Goal: Information Seeking & Learning: Learn about a topic

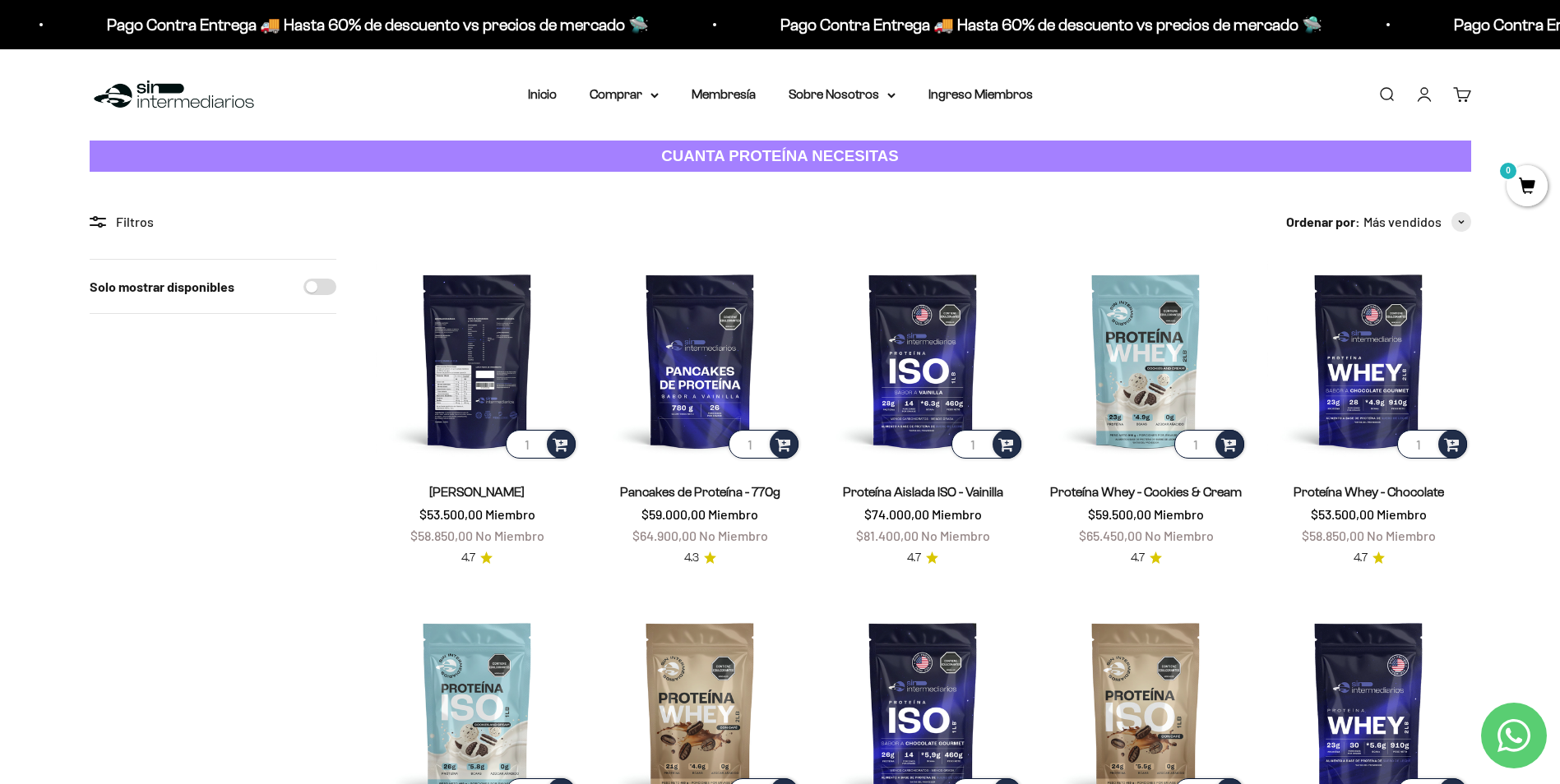
click at [490, 340] on img at bounding box center [478, 361] width 203 height 203
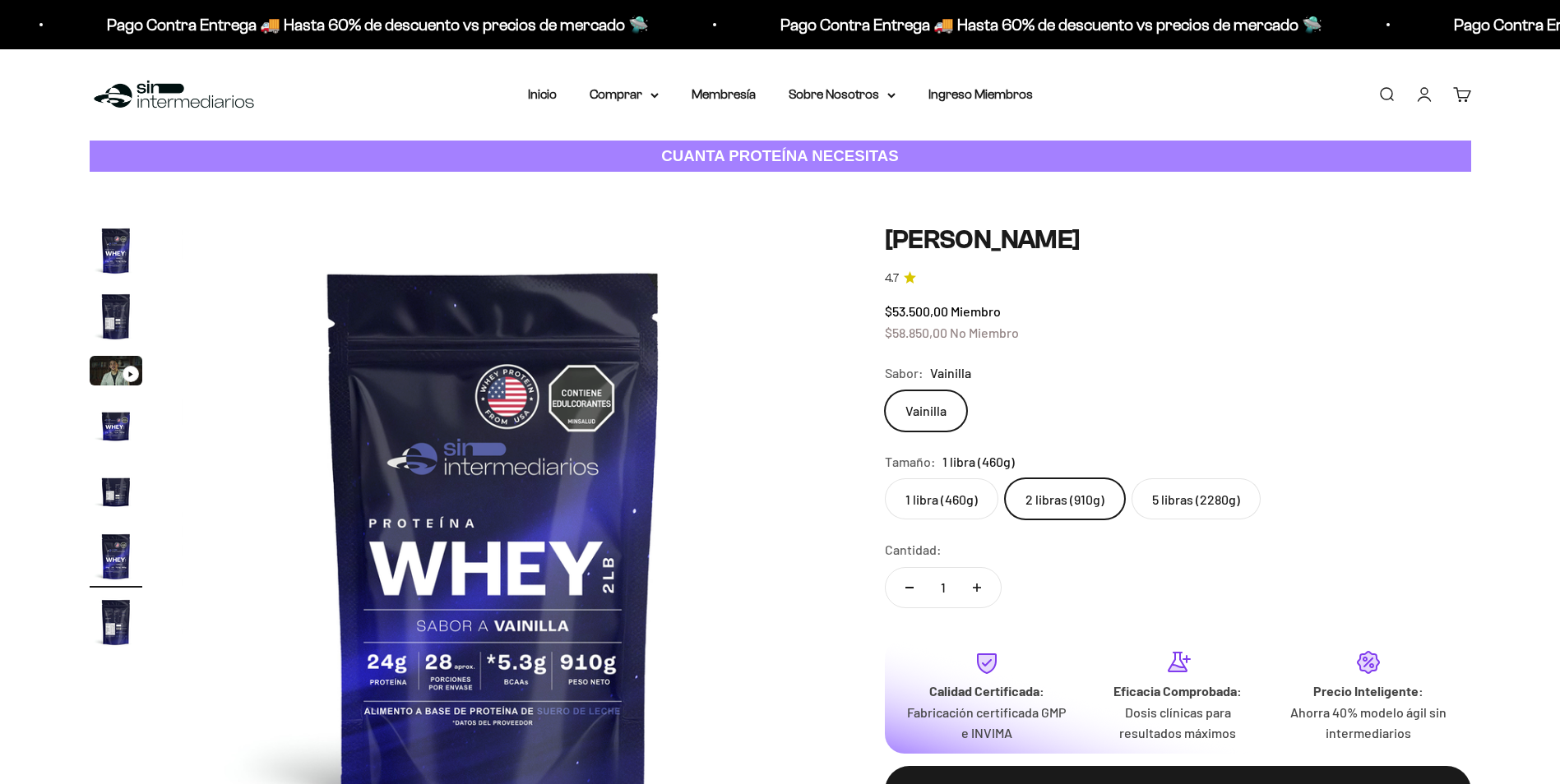
scroll to position [685, 0]
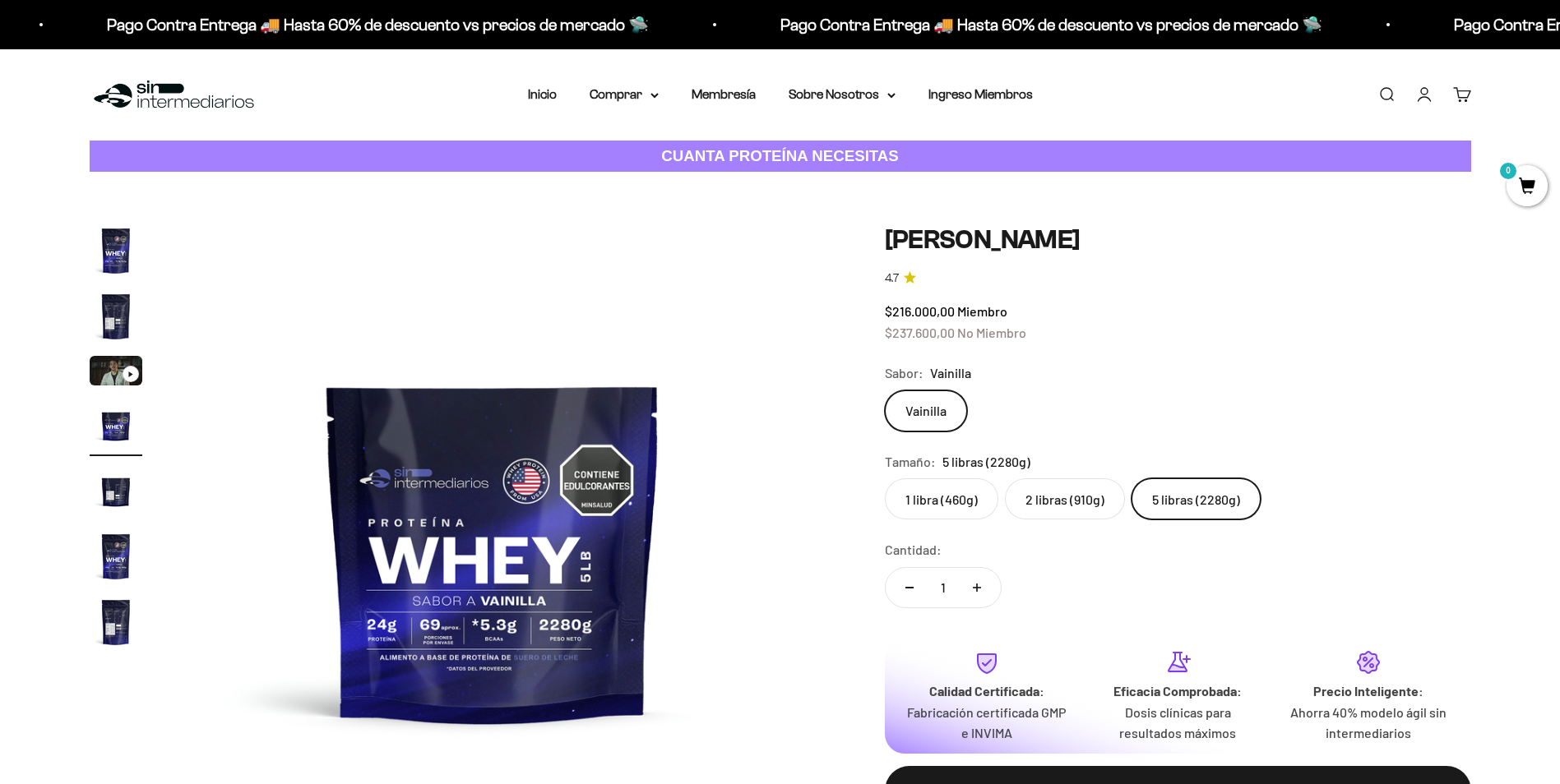
click at [1067, 493] on label "2 libras (910g)" at bounding box center [1065, 499] width 120 height 41
click at [885, 478] on input "2 libras (910g)" at bounding box center [884, 478] width 1 height 1
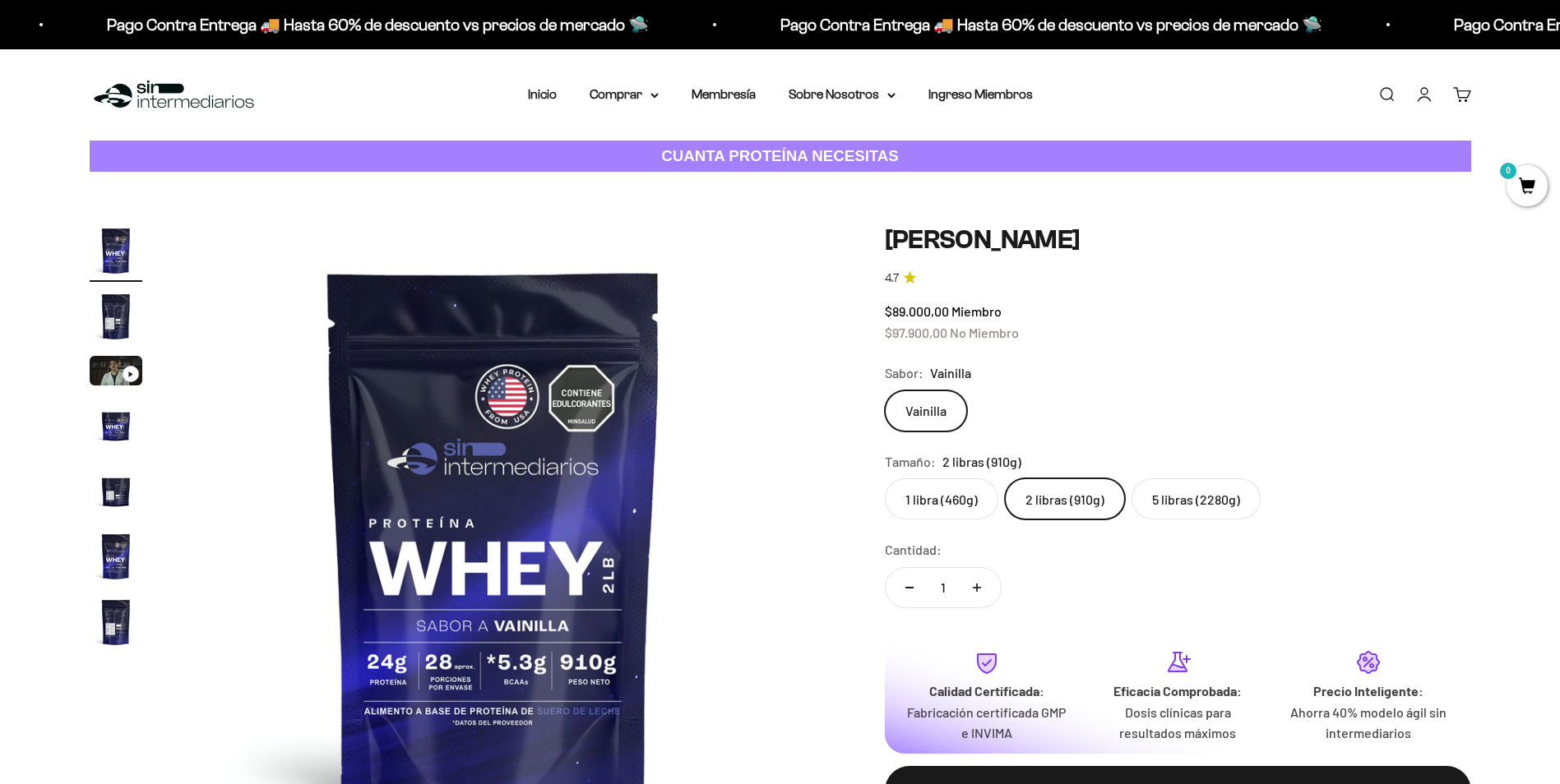
click at [1202, 497] on label "5 libras (2280g)" at bounding box center [1196, 499] width 129 height 41
click at [885, 478] on input "5 libras (2280g)" at bounding box center [884, 478] width 1 height 1
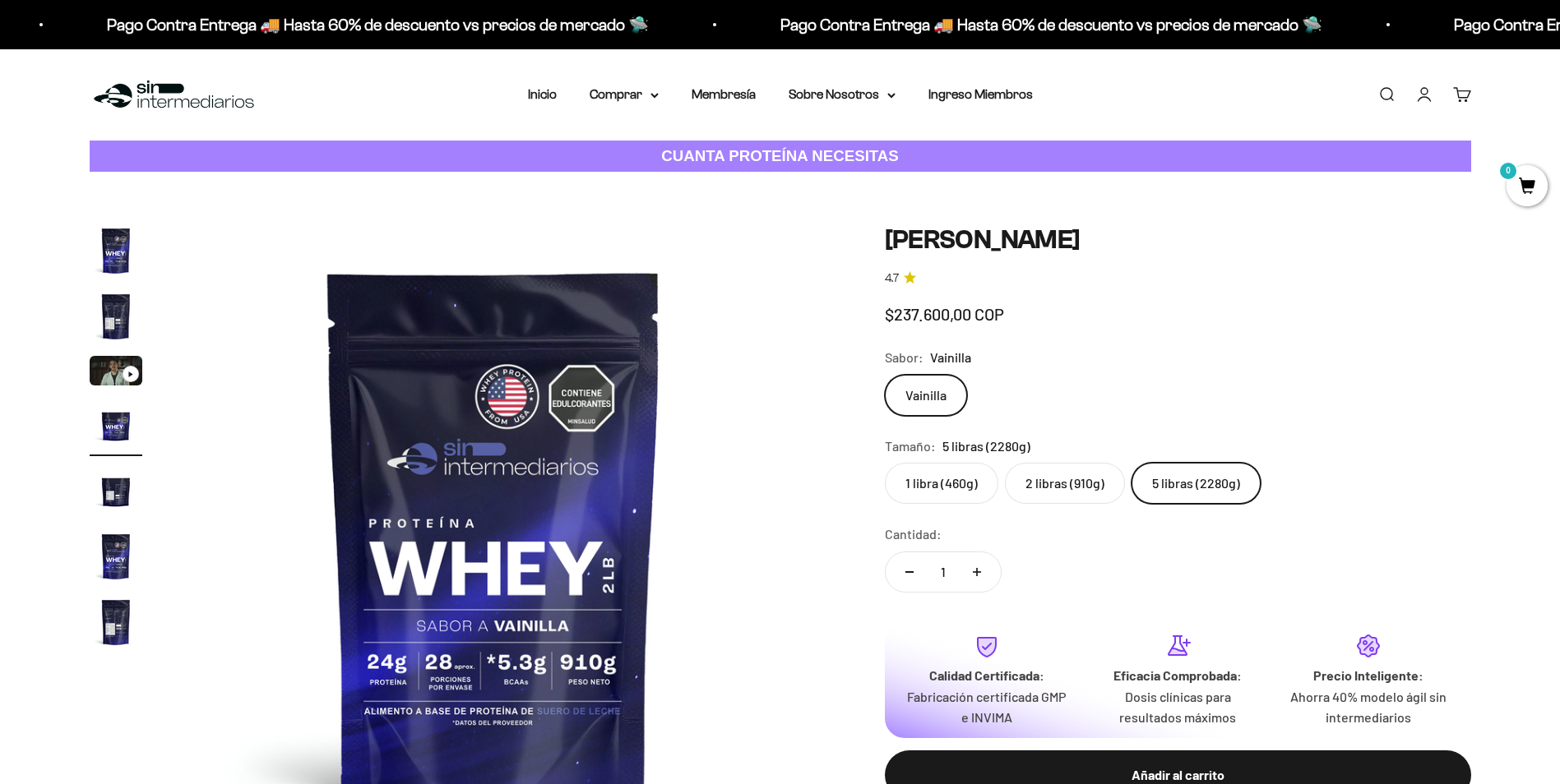
scroll to position [0, 1933]
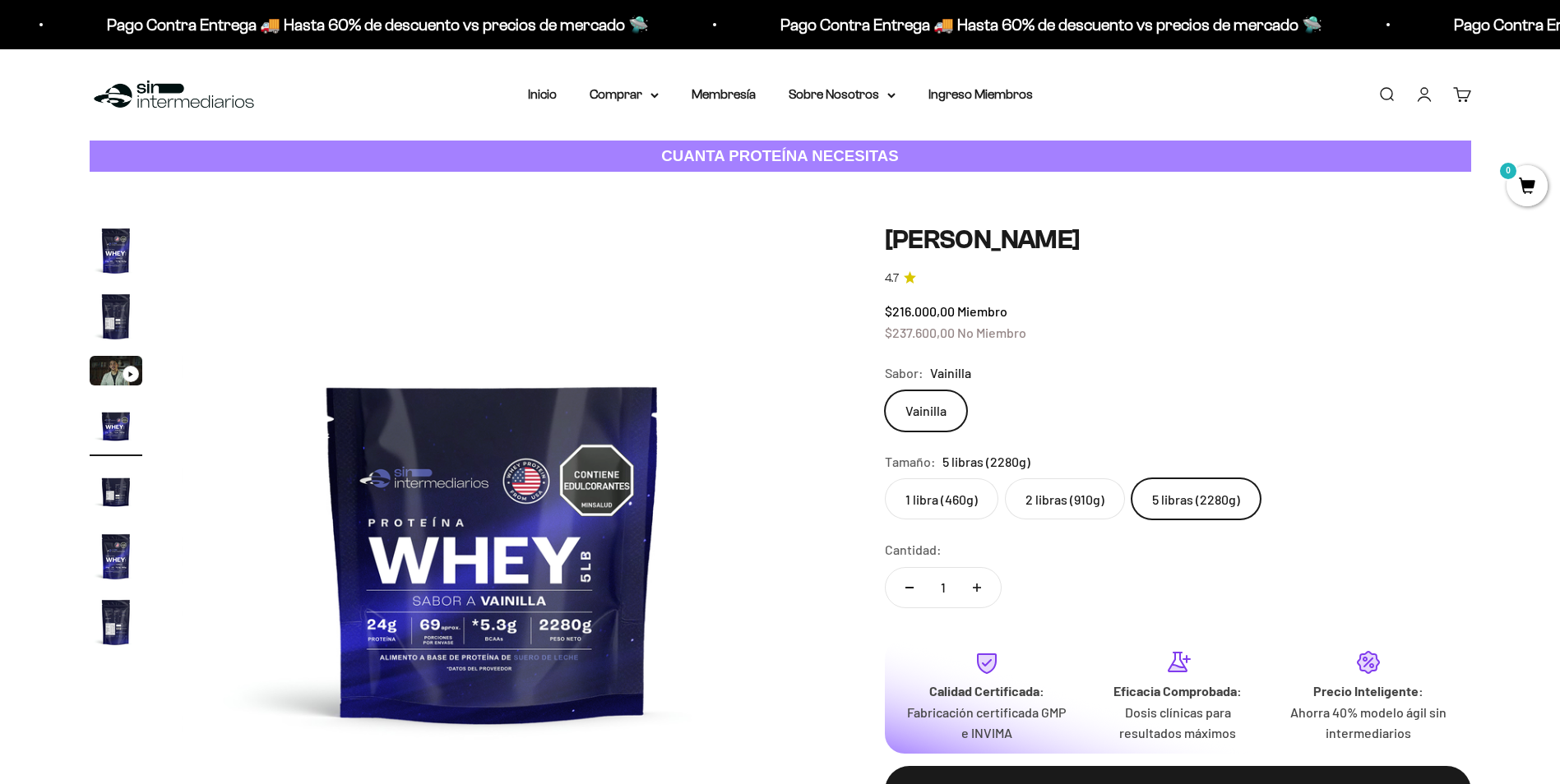
click at [1074, 500] on label "2 libras (910g)" at bounding box center [1065, 499] width 120 height 41
click at [885, 478] on input "2 libras (910g)" at bounding box center [884, 478] width 1 height 1
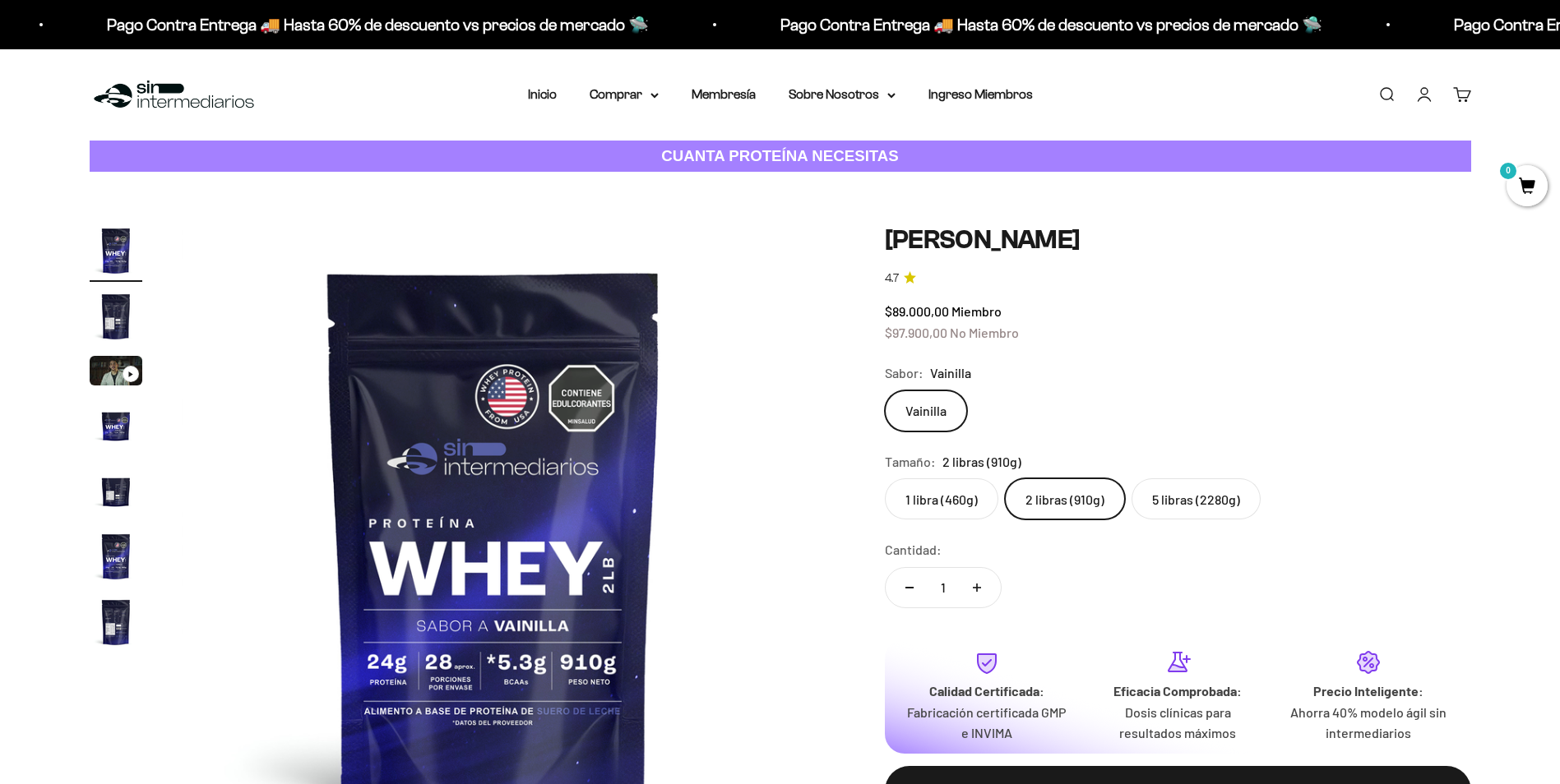
click at [959, 492] on label "1 libra (460g)" at bounding box center [942, 499] width 113 height 41
click at [885, 478] on input "1 libra (460g)" at bounding box center [884, 478] width 1 height 1
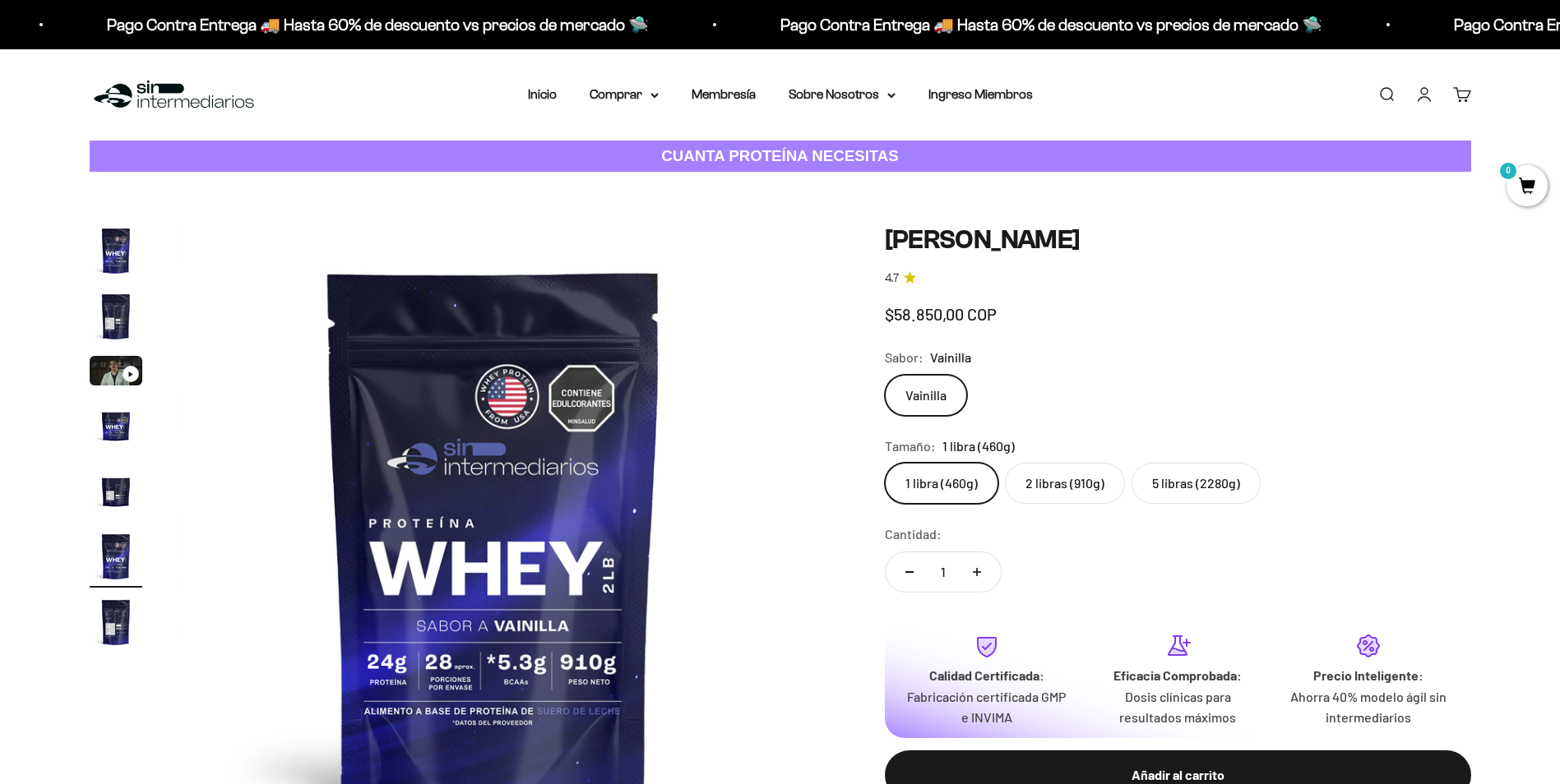
scroll to position [0, 3220]
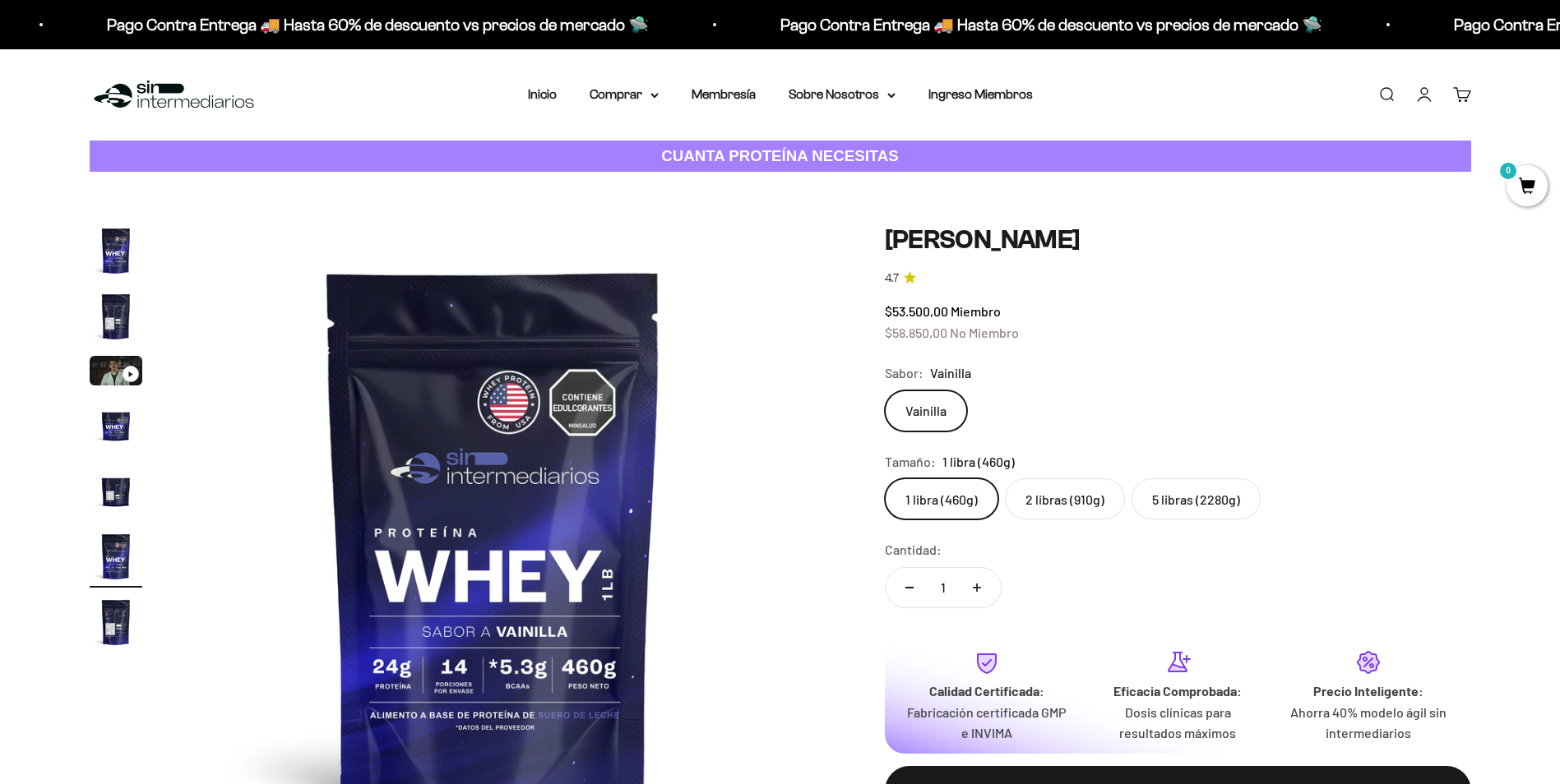
click at [1032, 505] on label "2 libras (910g)" at bounding box center [1065, 499] width 120 height 41
click at [885, 478] on input "2 libras (910g)" at bounding box center [884, 478] width 1 height 1
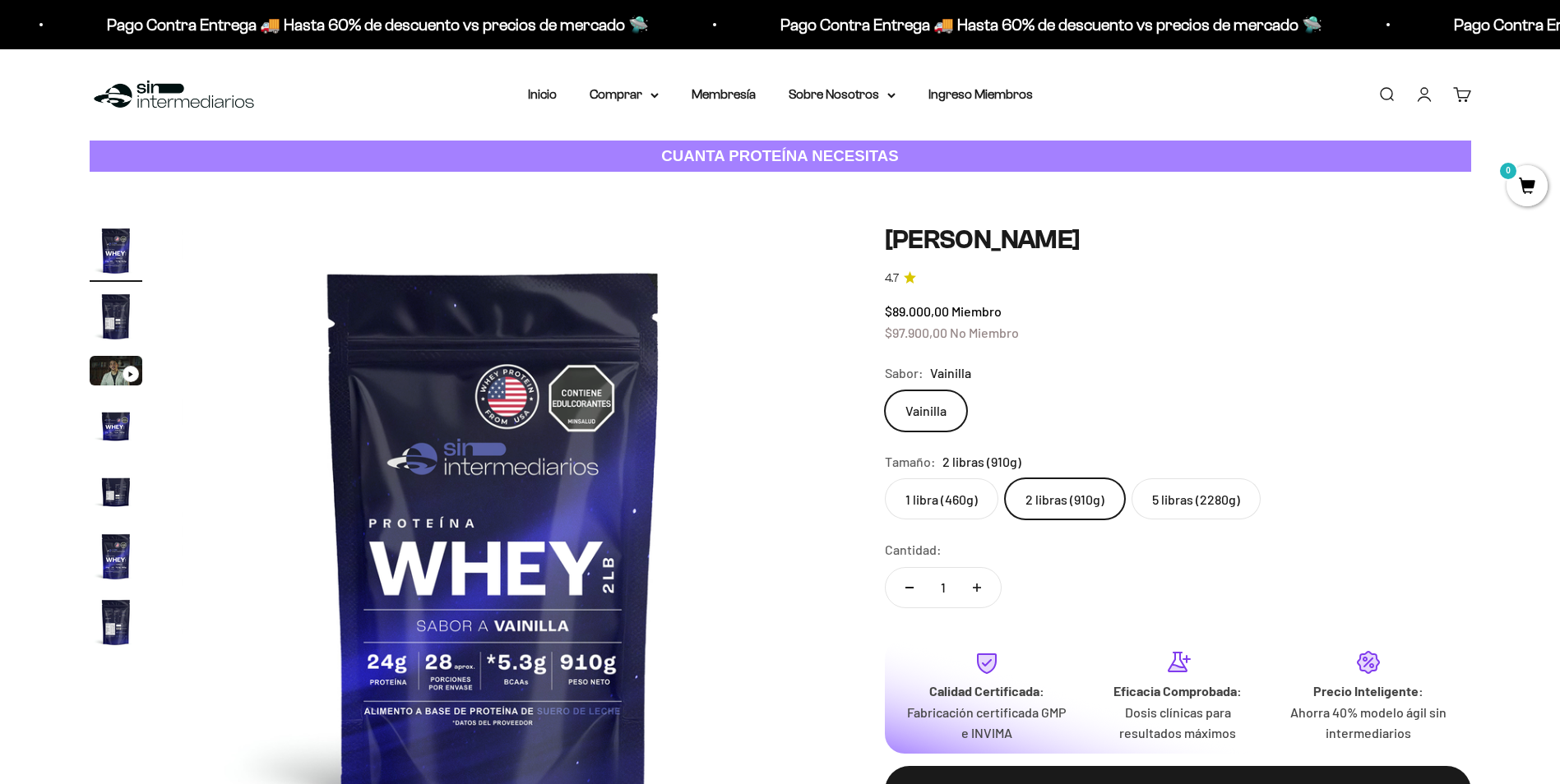
scroll to position [411, 0]
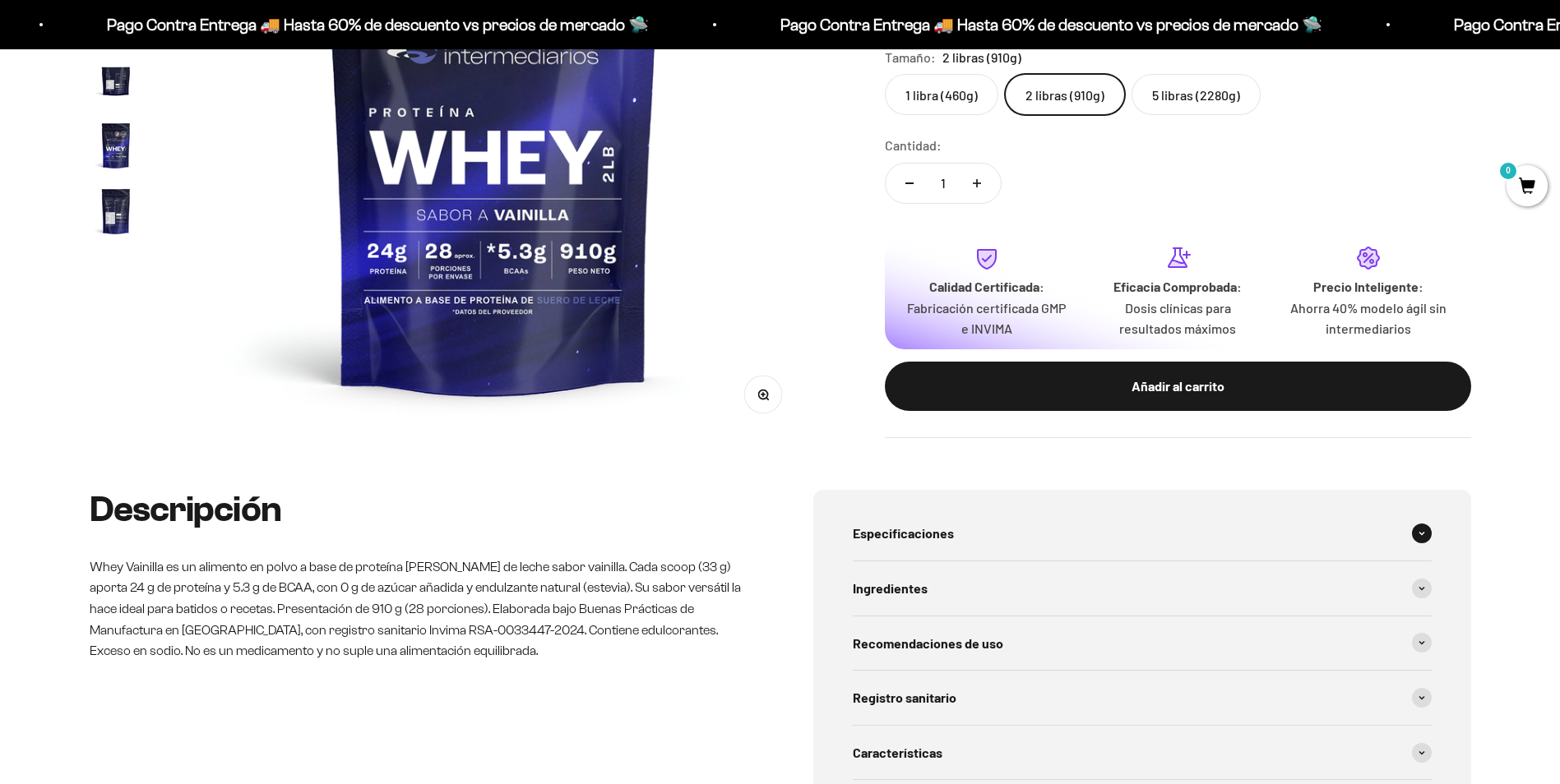
click at [929, 539] on span "Especificaciones" at bounding box center [903, 533] width 101 height 21
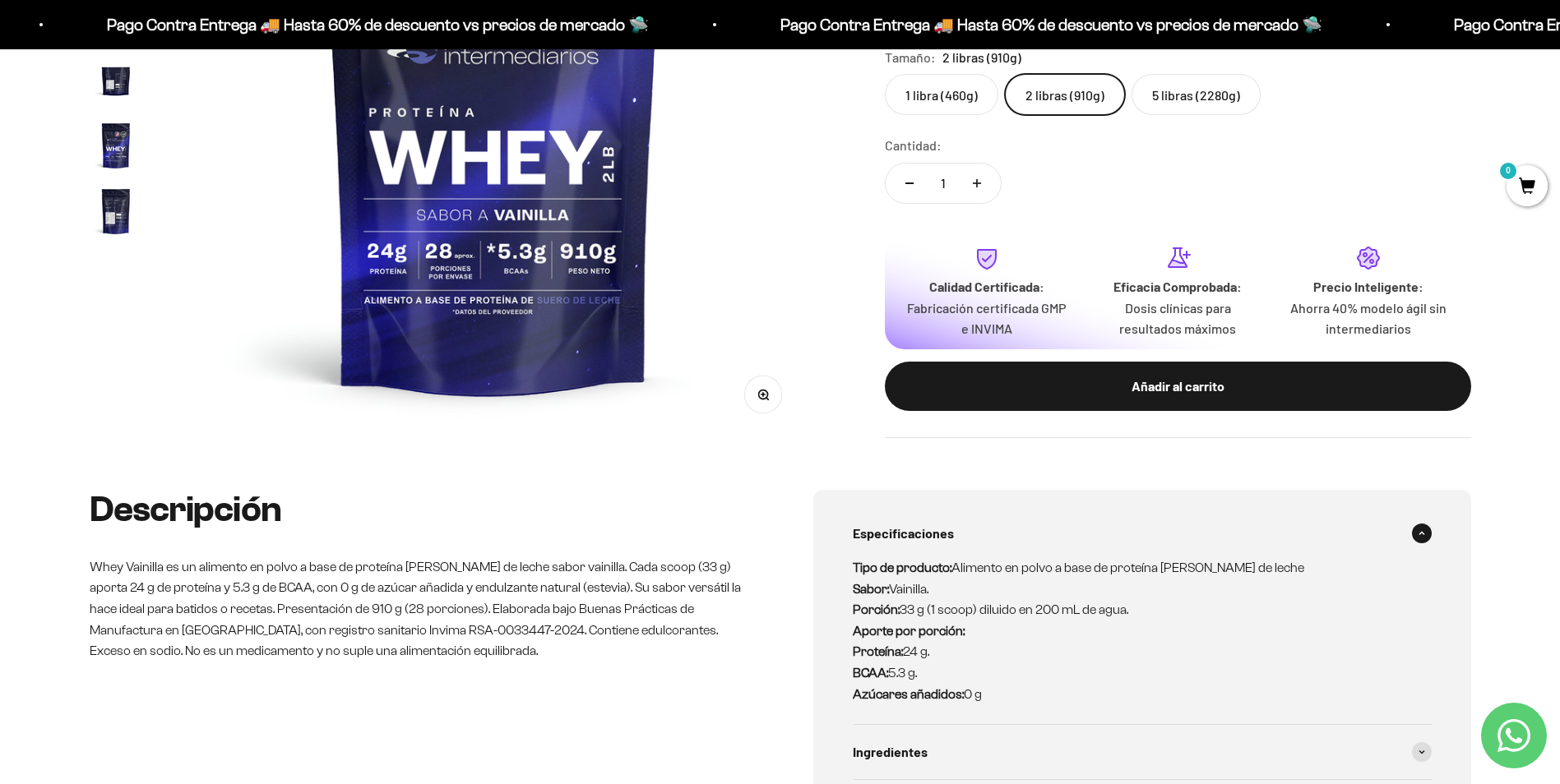
scroll to position [0, 0]
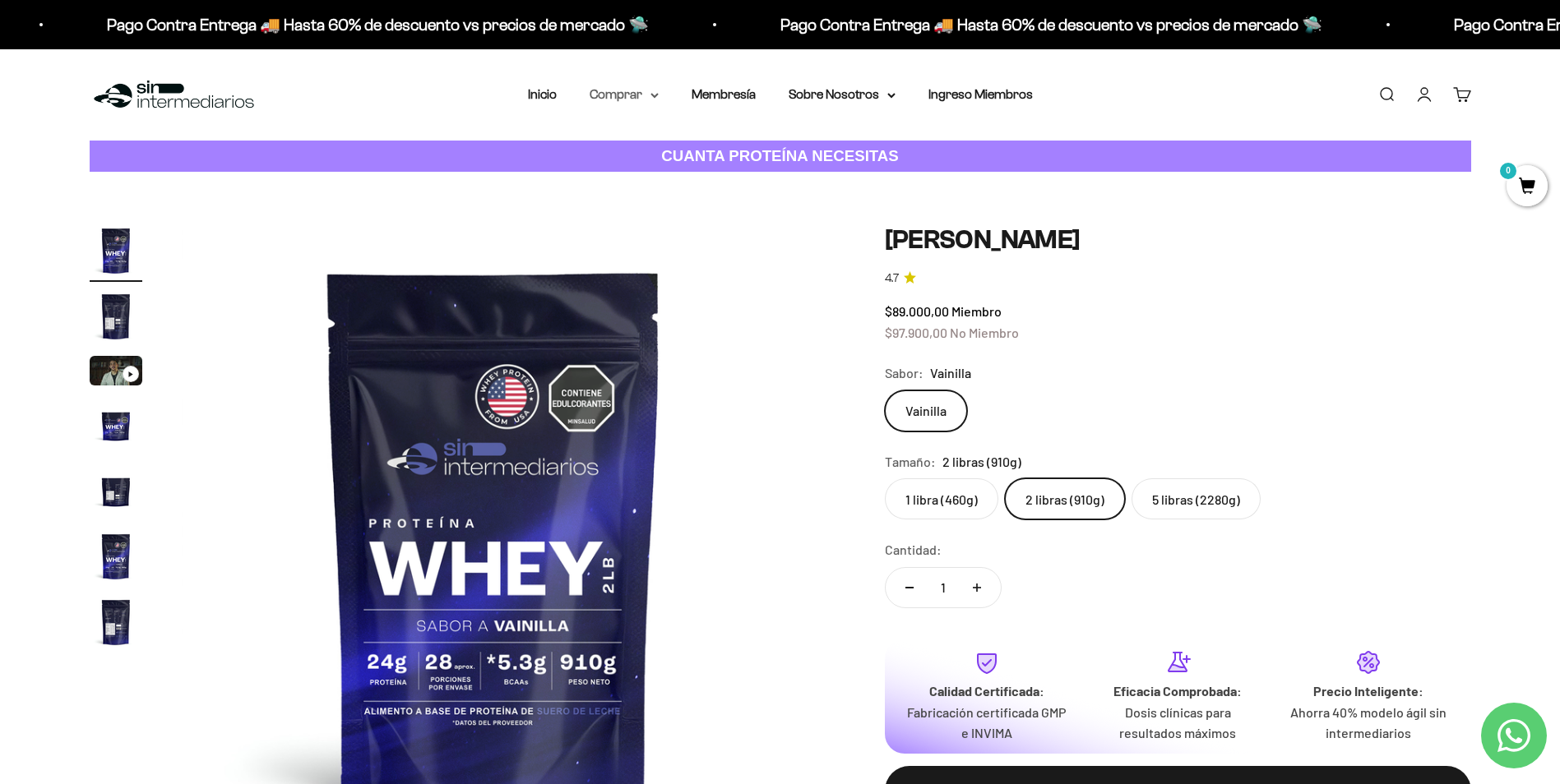
click at [613, 100] on summary "Comprar" at bounding box center [624, 94] width 69 height 21
click at [632, 144] on span "Proteínas" at bounding box center [627, 146] width 55 height 14
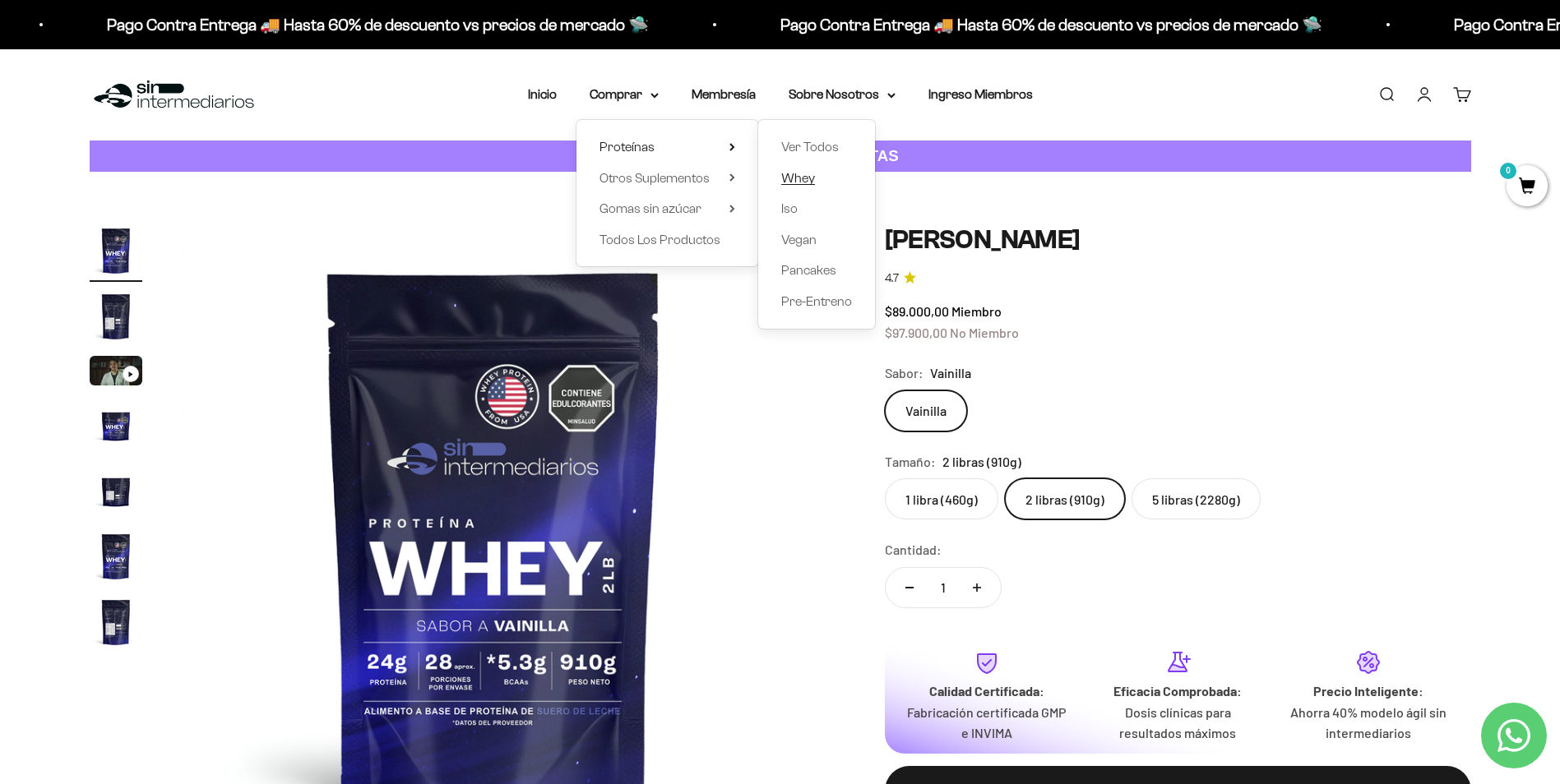
click at [810, 184] on span "Whey" at bounding box center [798, 178] width 34 height 14
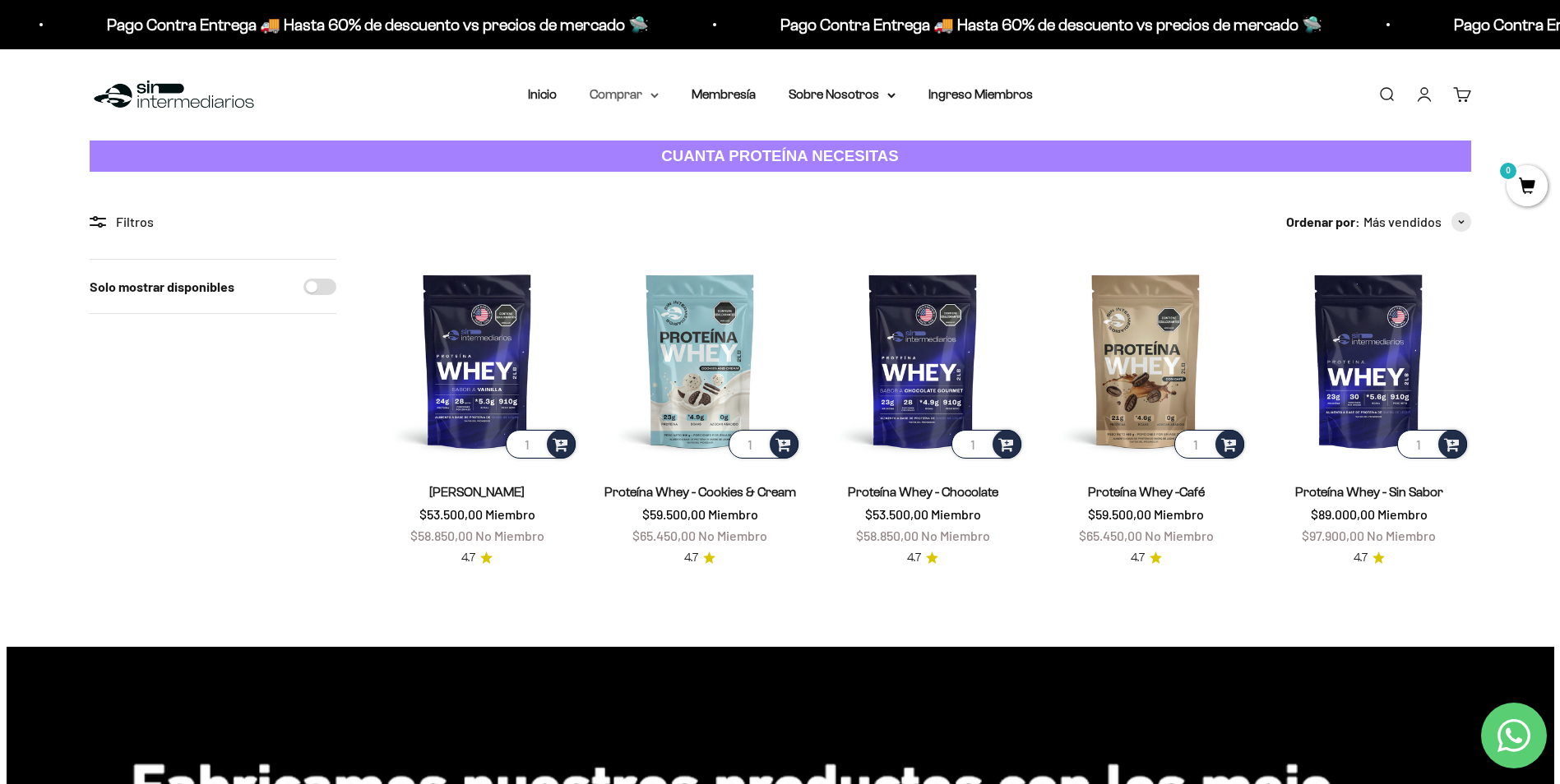
click at [639, 84] on summary "Comprar" at bounding box center [624, 94] width 69 height 21
click at [716, 180] on summary "Otros Suplementos" at bounding box center [667, 178] width 136 height 21
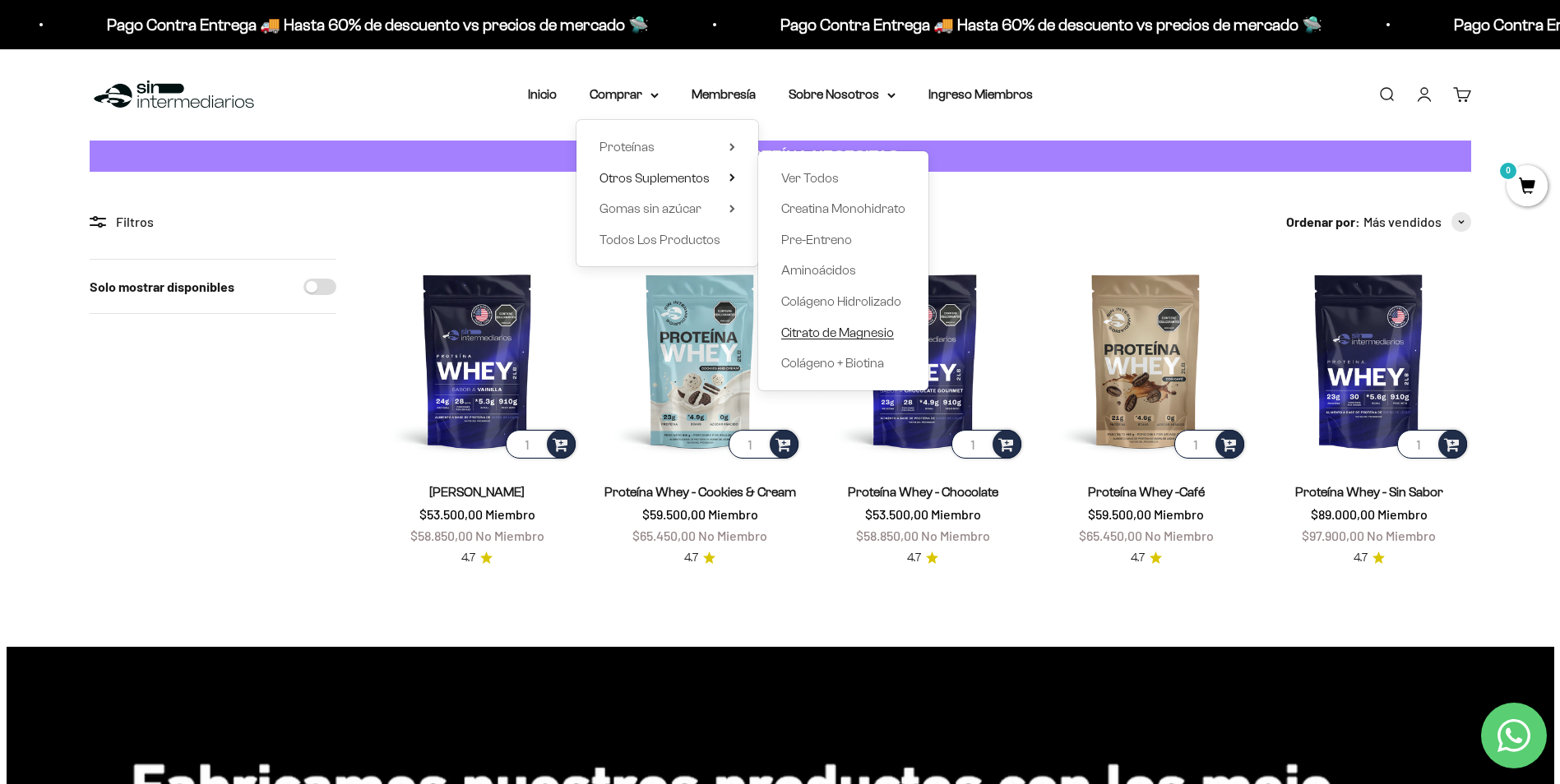
click at [841, 324] on span "Citrato de Magnesio" at bounding box center [837, 333] width 113 height 21
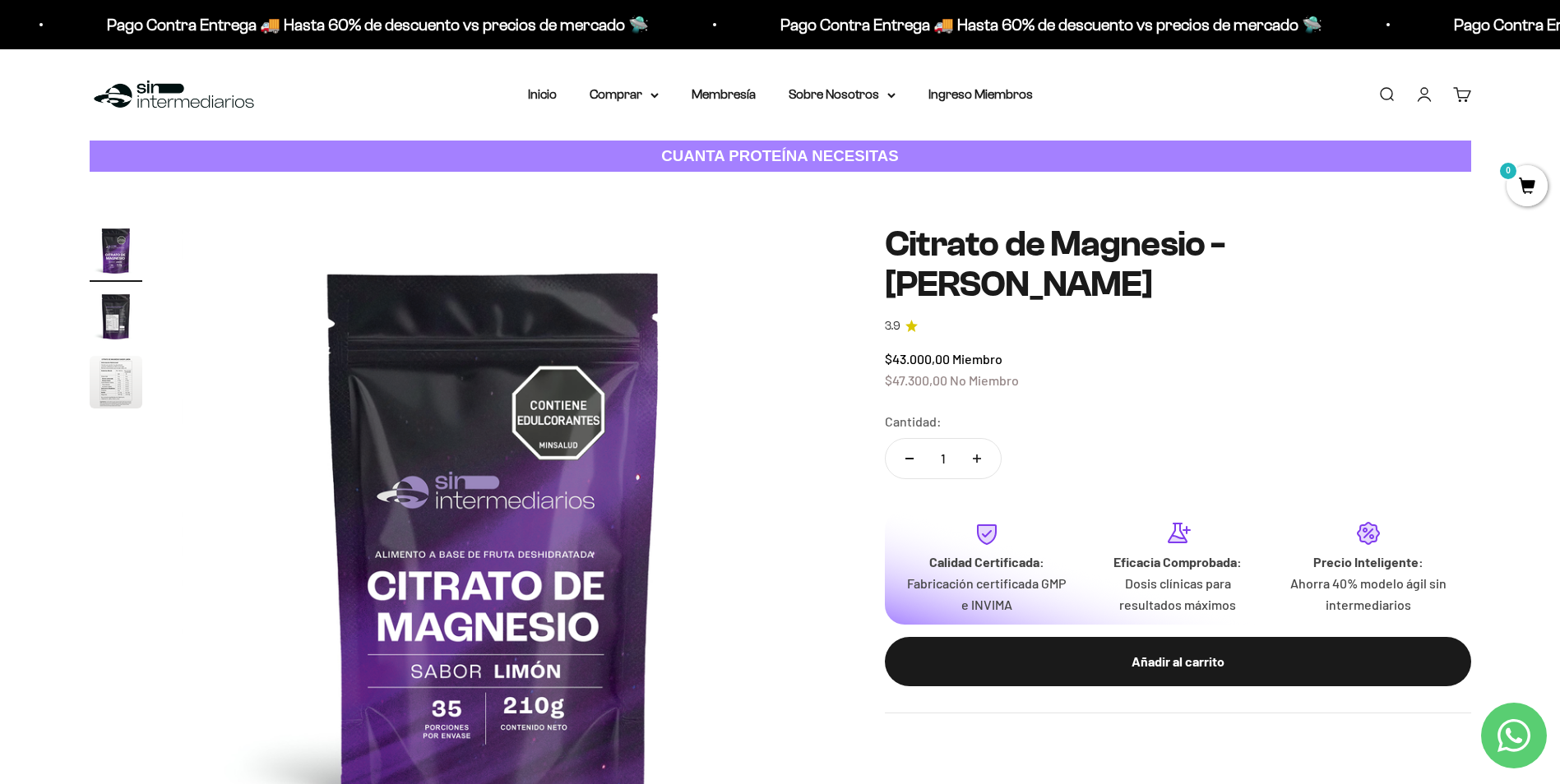
click at [619, 80] on div "Menú [GEOGRAPHIC_DATA] Inicio Comprar Proteínas Ver Todos Whey Iso Vegan Pancak…" at bounding box center [780, 95] width 1560 height 91
click at [628, 91] on summary "Comprar" at bounding box center [624, 94] width 69 height 21
click at [653, 204] on span "Gomas sin azúcar" at bounding box center [650, 208] width 102 height 14
click at [634, 240] on span "Todos Los Productos" at bounding box center [660, 240] width 121 height 14
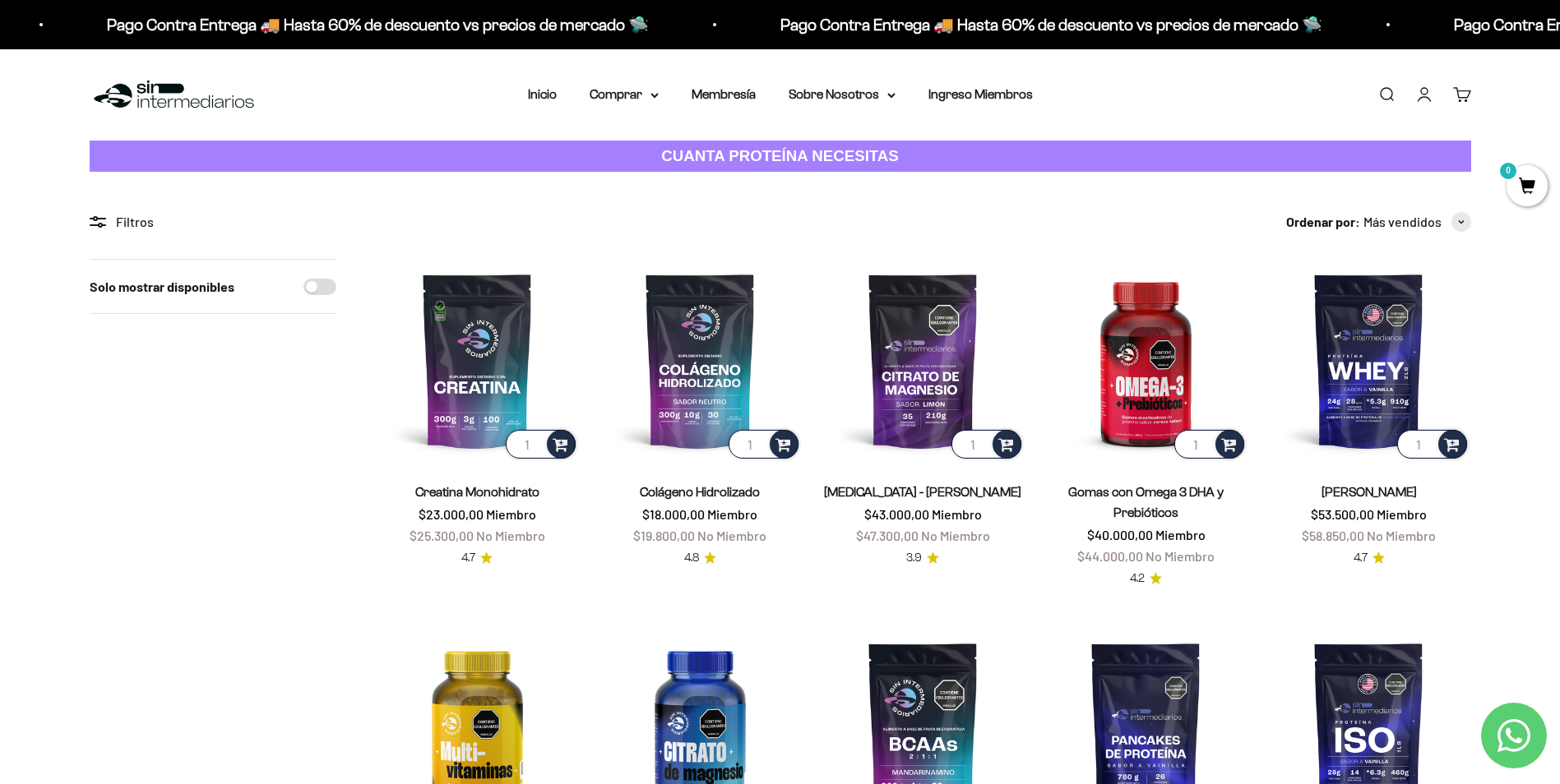
click at [313, 290] on input "Solo mostrar disponibles" at bounding box center [319, 286] width 33 height 16
checkbox input "true"
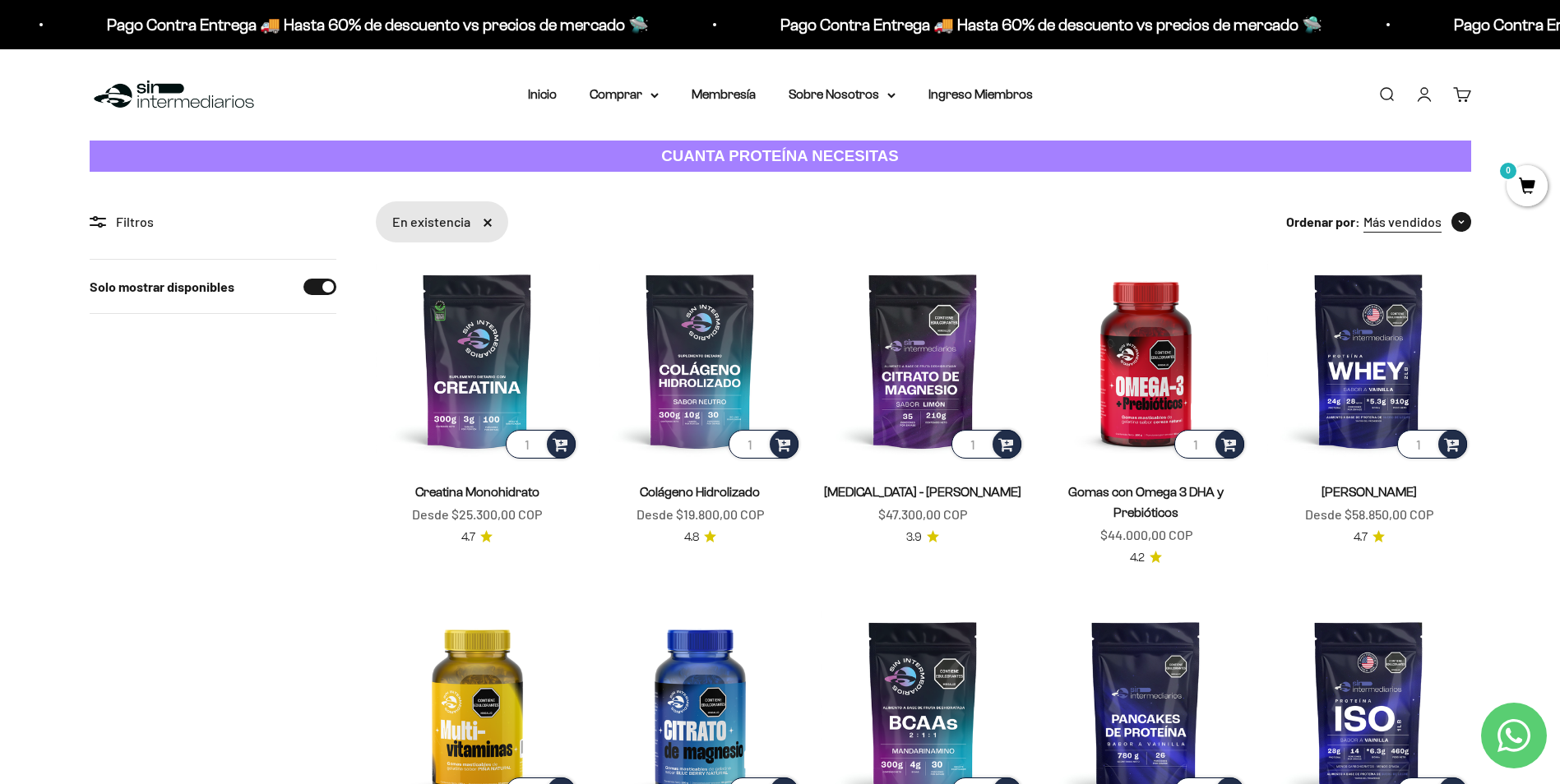
click at [1399, 227] on span "Más vendidos" at bounding box center [1402, 222] width 78 height 21
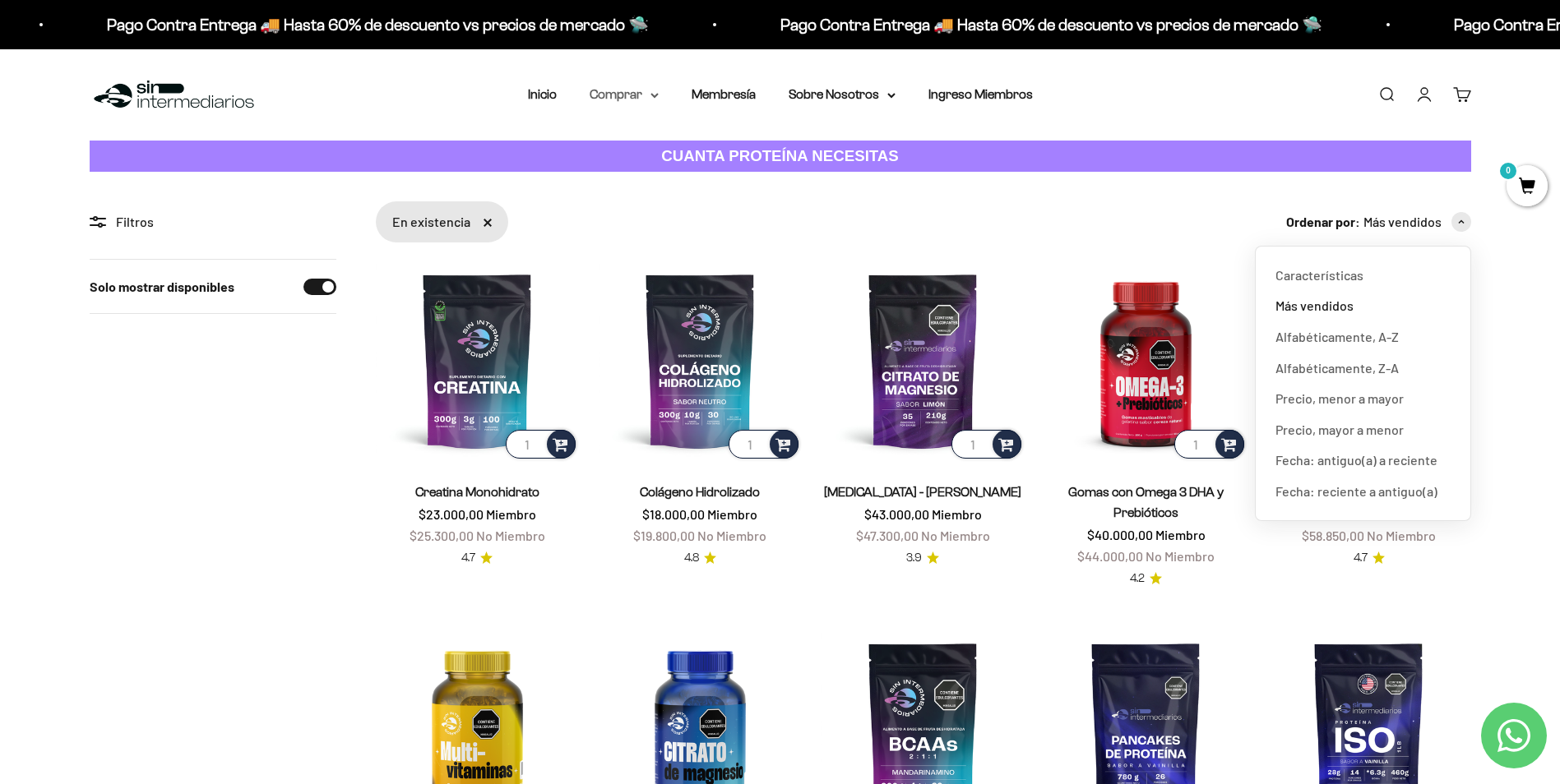
click at [633, 97] on summary "Comprar" at bounding box center [624, 94] width 69 height 21
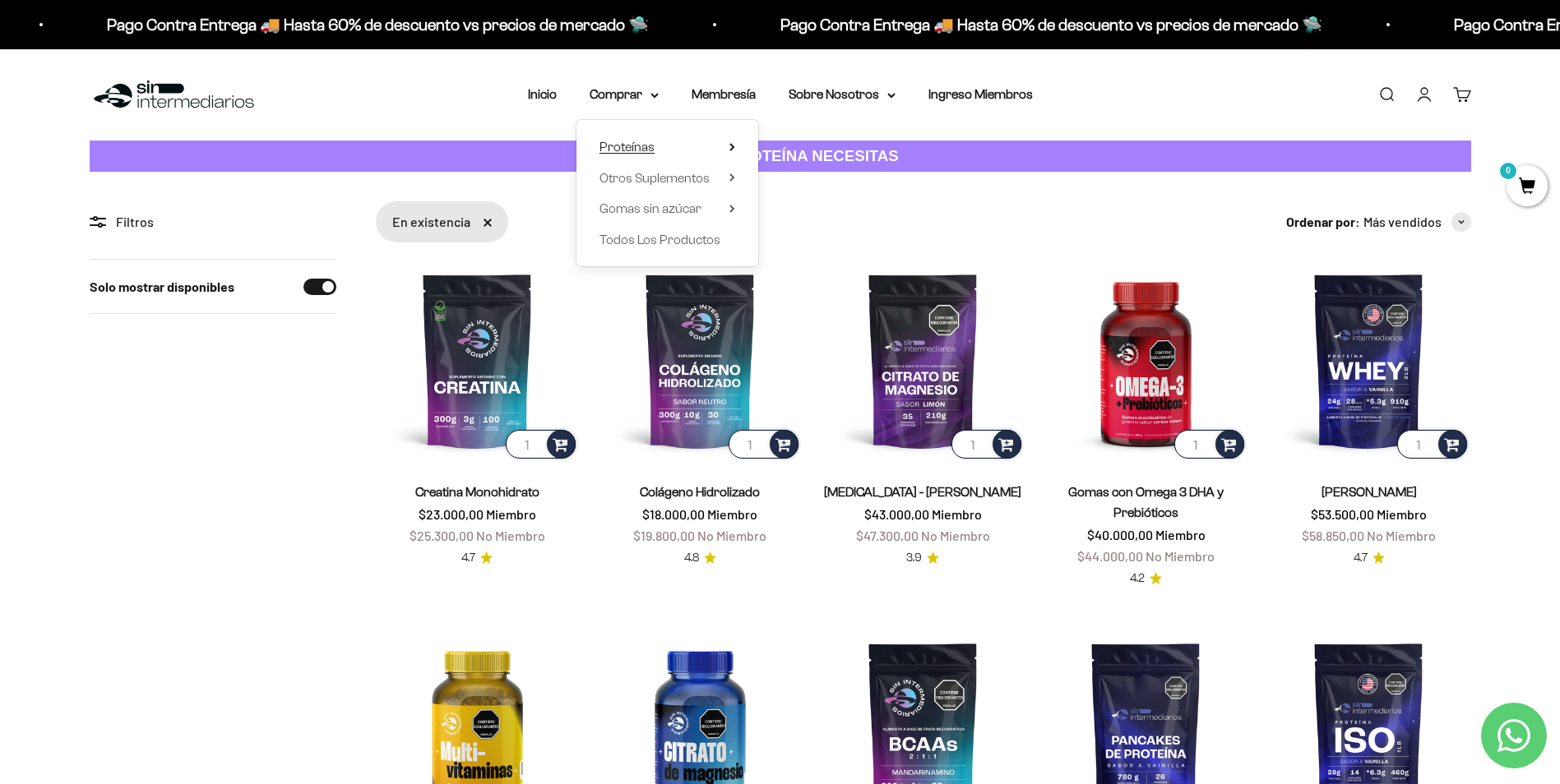
click at [628, 145] on span "Proteínas" at bounding box center [627, 146] width 55 height 14
drag, startPoint x: 803, startPoint y: 169, endPoint x: 698, endPoint y: 190, distance: 107.1
click at [678, 186] on span "Otros Suplementos" at bounding box center [655, 178] width 110 height 21
click at [651, 214] on span "Gomas sin azúcar" at bounding box center [650, 208] width 102 height 14
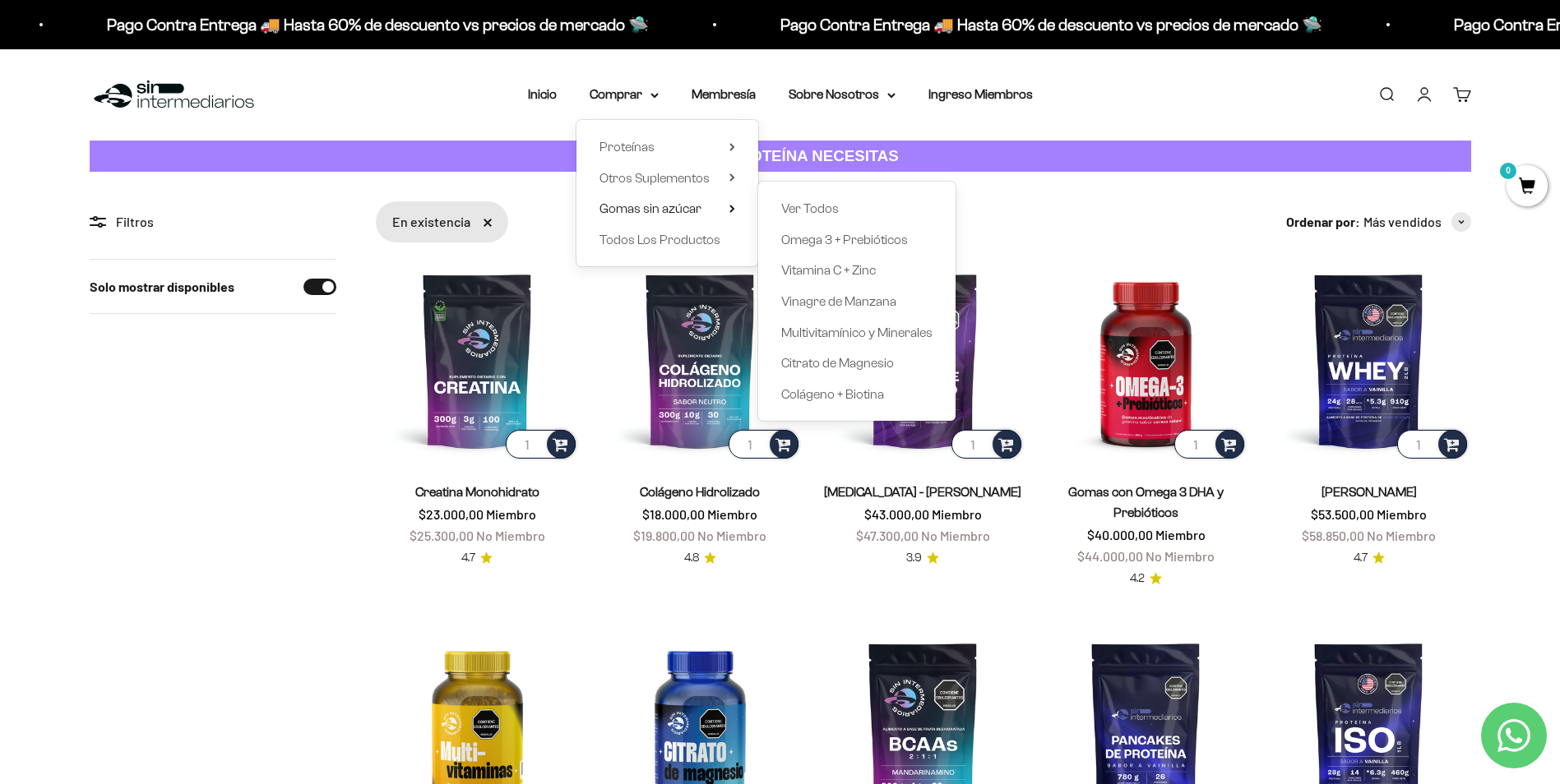
drag, startPoint x: 682, startPoint y: 196, endPoint x: 681, endPoint y: 185, distance: 11.0
click at [682, 196] on div "Proteínas Ver Todos Whey Iso Vegan" at bounding box center [667, 193] width 182 height 146
click at [681, 184] on span "Otros Suplementos" at bounding box center [655, 178] width 110 height 14
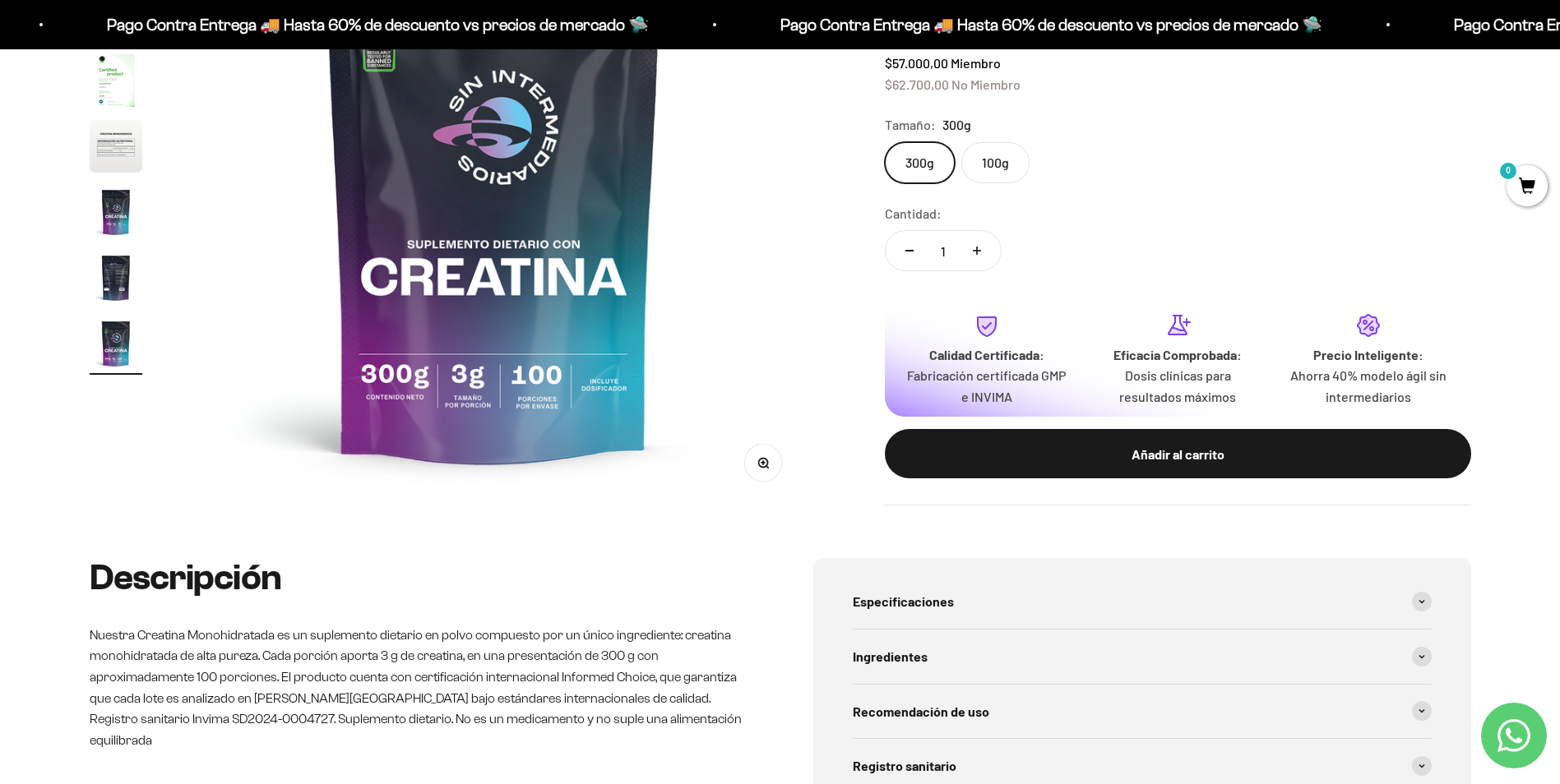
scroll to position [820, 0]
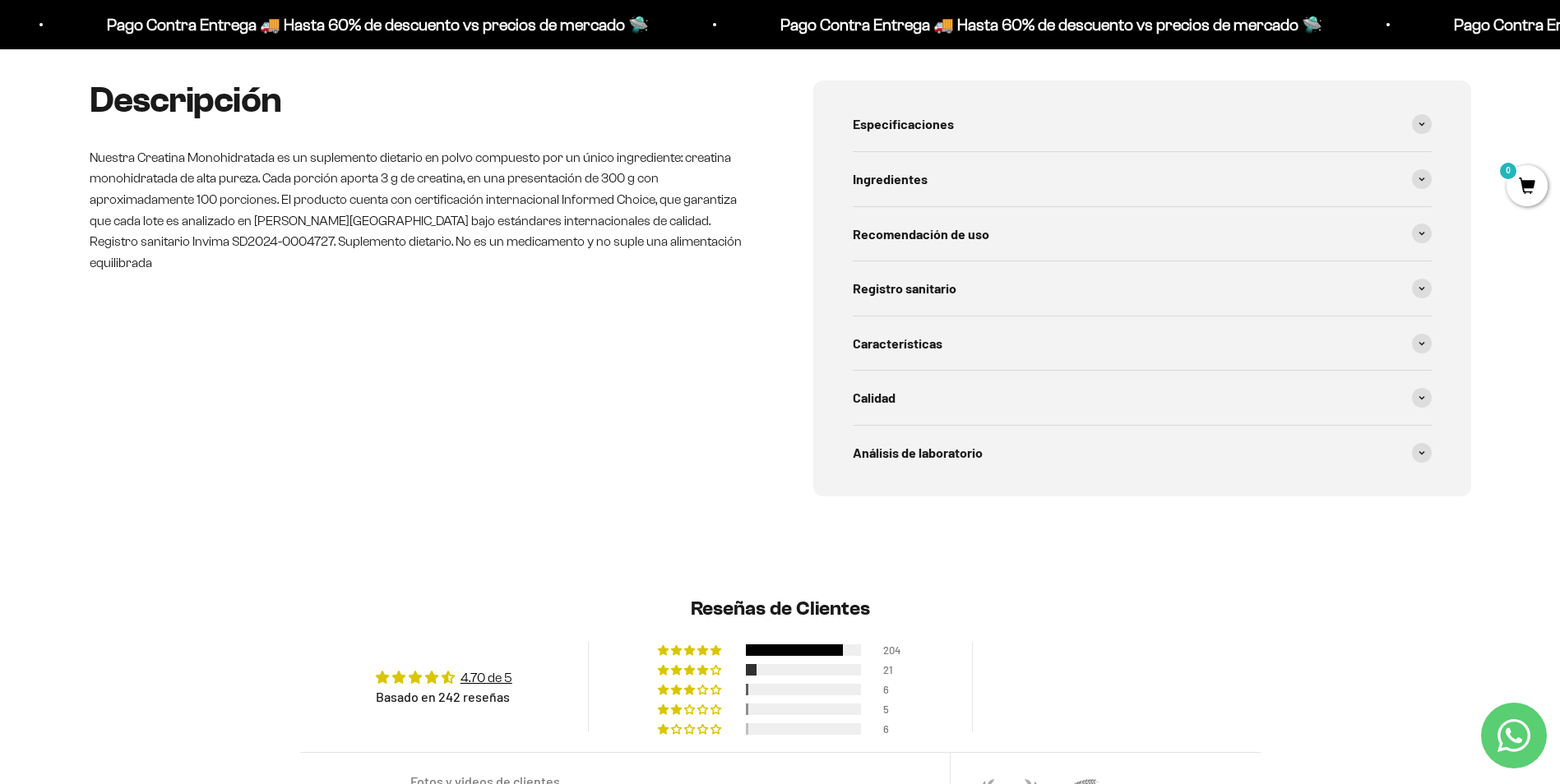
click at [893, 258] on div "Recomendación de uso" at bounding box center [1142, 235] width 579 height 54
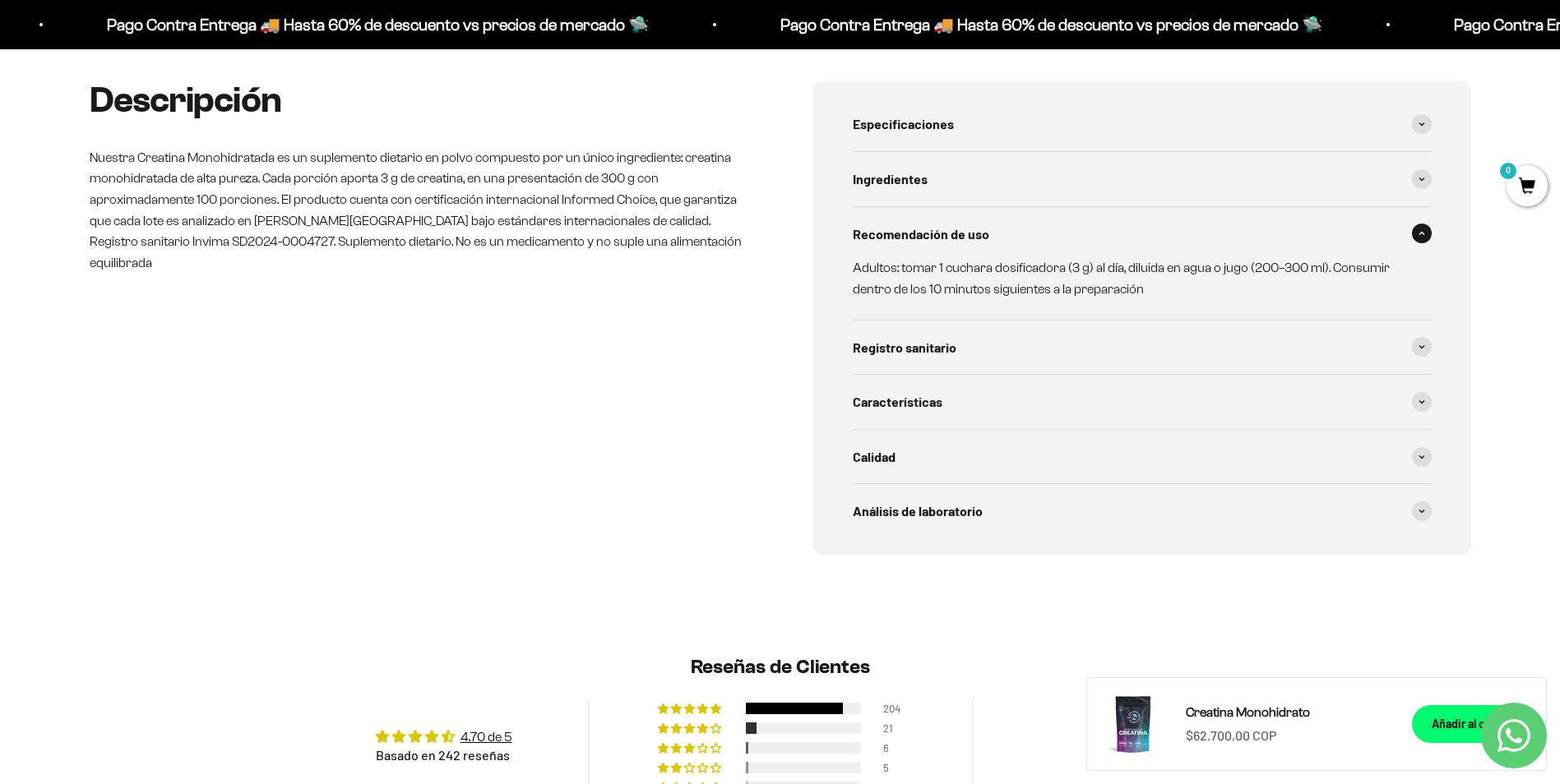
scroll to position [0, 0]
